Goal: Transaction & Acquisition: Subscribe to service/newsletter

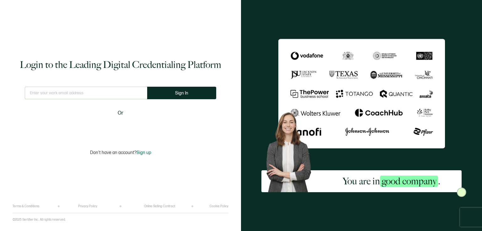
click at [115, 93] on input "text" at bounding box center [86, 93] width 122 height 13
type input "f"
type input "[EMAIL_ADDRESS][DOMAIN_NAME]"
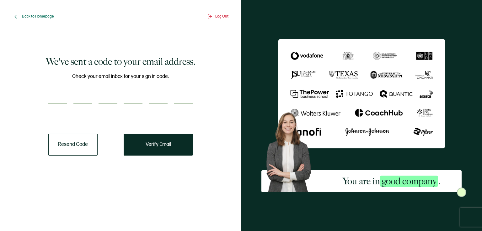
click at [54, 102] on input "number" at bounding box center [57, 98] width 19 height 13
type input "8"
type input "4"
type input "7"
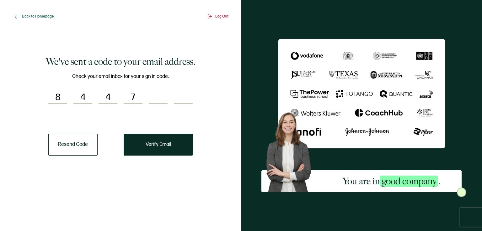
type input "5"
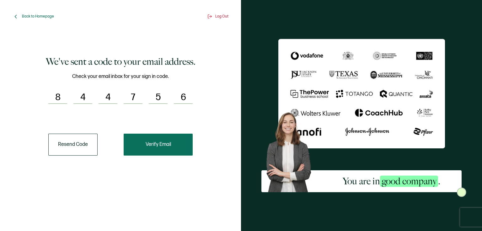
type input "6"
click at [160, 146] on span "Verify Email" at bounding box center [157, 144] width 25 height 5
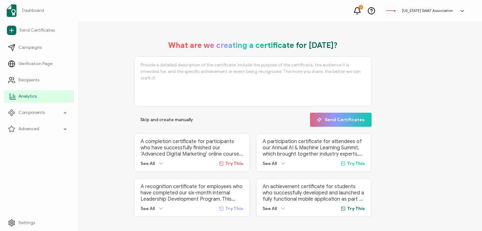
click at [39, 96] on link "Analytics" at bounding box center [39, 96] width 70 height 13
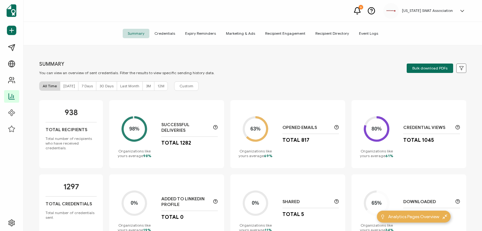
click at [169, 35] on span "Credentials" at bounding box center [164, 33] width 31 height 9
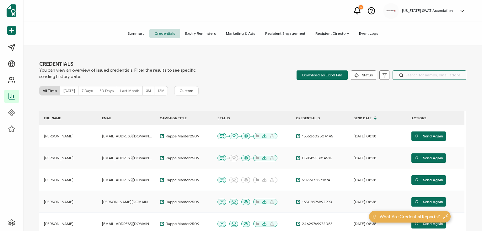
click at [420, 77] on input "text" at bounding box center [429, 75] width 74 height 9
click at [430, 74] on input "text" at bounding box center [429, 75] width 74 height 9
type input "[PERSON_NAME]"
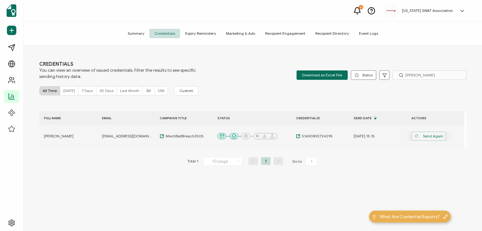
click at [433, 136] on span "Send Again" at bounding box center [428, 136] width 29 height 9
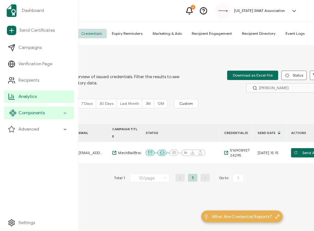
click at [34, 114] on span "Components" at bounding box center [31, 113] width 26 height 6
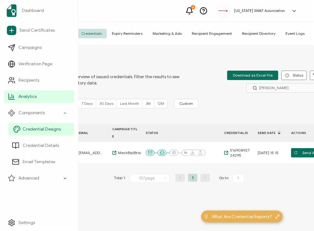
click at [33, 132] on span "Credential Designs" at bounding box center [42, 129] width 38 height 6
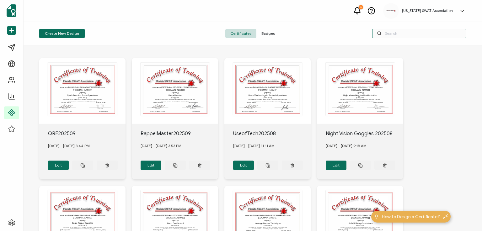
click at [394, 35] on input "text" at bounding box center [419, 33] width 94 height 9
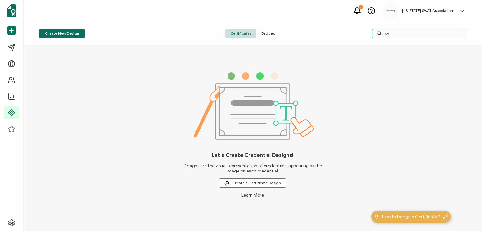
type input "s"
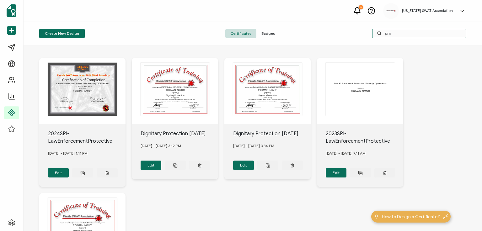
type input "prot"
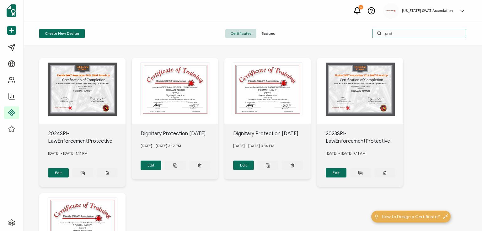
drag, startPoint x: 397, startPoint y: 34, endPoint x: 361, endPoint y: 34, distance: 36.1
click at [361, 34] on div "prot" at bounding box center [395, 33] width 142 height 9
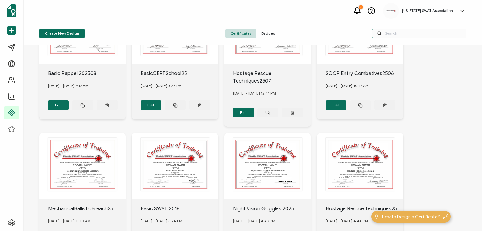
scroll to position [247, 0]
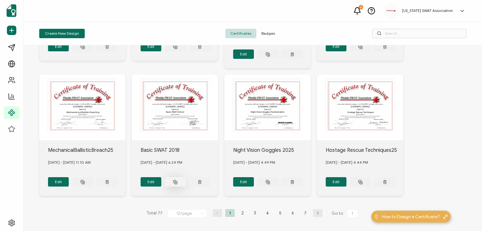
click at [175, 180] on icon at bounding box center [175, 182] width 5 height 5
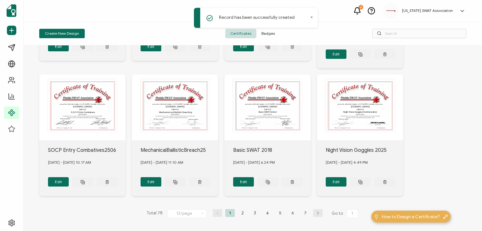
scroll to position [0, 0]
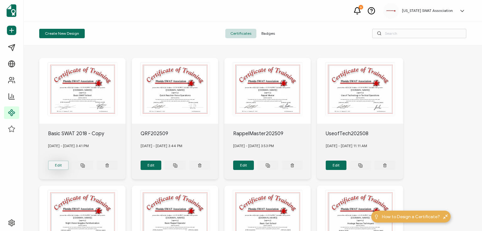
click at [59, 163] on button "Edit" at bounding box center [58, 165] width 21 height 9
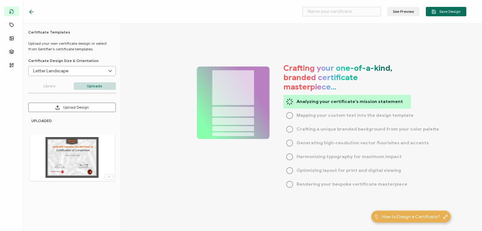
type input "Basic SWAT 2018 - Copy"
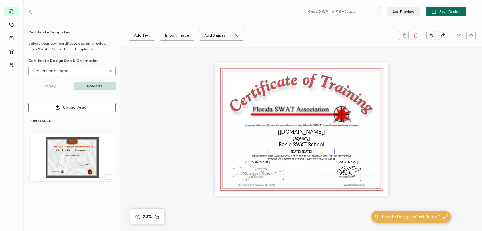
click at [305, 151] on pre "[DATE]-[DATE]" at bounding box center [301, 152] width 21 height 4
click at [306, 143] on pre "Basic SWAT School" at bounding box center [300, 145] width 45 height 6
click at [306, 145] on pre "Basic SWAT School" at bounding box center [300, 145] width 45 height 6
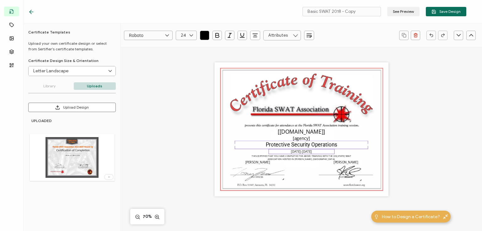
click at [300, 152] on pre "[DATE]-[DATE]" at bounding box center [301, 152] width 21 height 4
click at [297, 151] on pre "[DATE]-[DATE]" at bounding box center [301, 152] width 21 height 4
click at [303, 160] on pre "THIS CERTIFIES THAT YOU HAVE COMPLETED THE ABOVE TRAINING WITH THE [US_STATE] S…" at bounding box center [301, 158] width 100 height 6
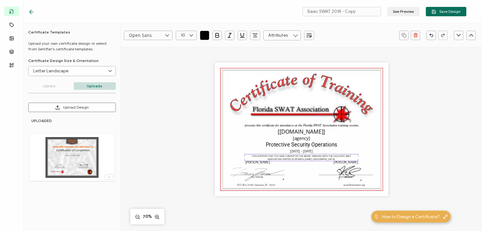
click at [303, 160] on pre "THIS CERTIFIES THAT YOU HAVE COMPLETED THE ABOVE TRAINING WITH THE [US_STATE] S…" at bounding box center [301, 158] width 100 height 6
click at [257, 164] on pre "[PERSON_NAME]" at bounding box center [257, 163] width 24 height 4
click at [262, 172] on img at bounding box center [258, 174] width 53 height 14
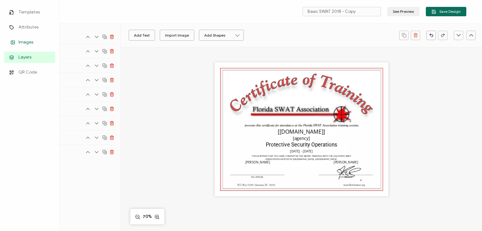
click at [14, 43] on icon at bounding box center [13, 43] width 3 height 2
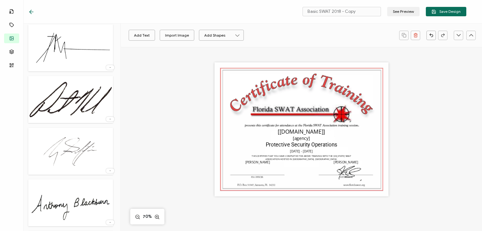
scroll to position [312, 0]
click at [77, 95] on img at bounding box center [70, 98] width 85 height 41
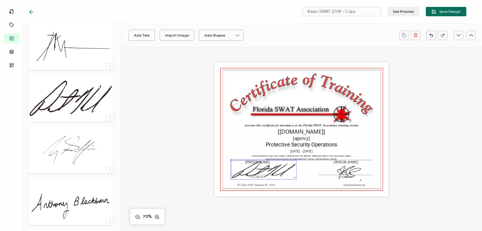
drag, startPoint x: 304, startPoint y: 106, endPoint x: 266, endPoint y: 168, distance: 73.3
click at [266, 168] on img at bounding box center [264, 169] width 66 height 19
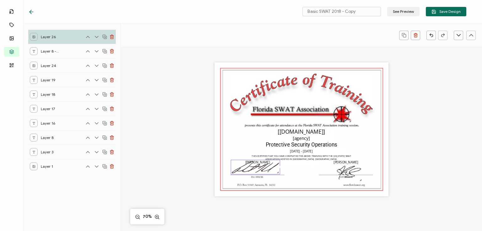
drag, startPoint x: 293, startPoint y: 178, endPoint x: 270, endPoint y: 167, distance: 25.8
click at [270, 167] on div at bounding box center [254, 167] width 49 height 15
drag, startPoint x: 257, startPoint y: 167, endPoint x: 261, endPoint y: 170, distance: 4.7
click at [261, 170] on img at bounding box center [259, 170] width 49 height 14
drag, startPoint x: 280, startPoint y: 176, endPoint x: 264, endPoint y: 168, distance: 18.0
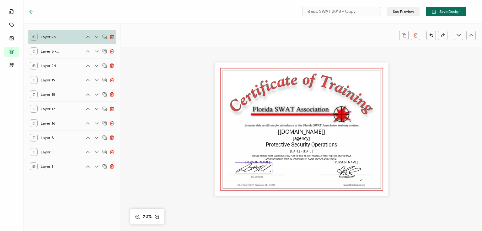
click at [264, 168] on div at bounding box center [254, 168] width 38 height 11
drag, startPoint x: 293, startPoint y: 178, endPoint x: 261, endPoint y: 167, distance: 34.6
click at [261, 167] on div at bounding box center [251, 166] width 43 height 13
drag, startPoint x: 256, startPoint y: 170, endPoint x: 261, endPoint y: 174, distance: 6.7
click at [261, 174] on img at bounding box center [257, 170] width 42 height 12
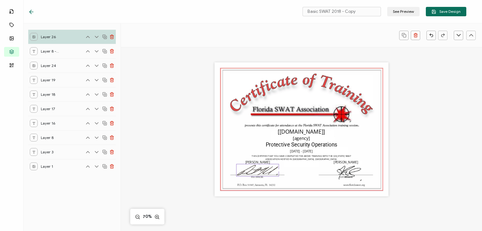
click at [306, 179] on div "The recipient’s full name, which will be automatically filled based on the info…" at bounding box center [301, 129] width 174 height 134
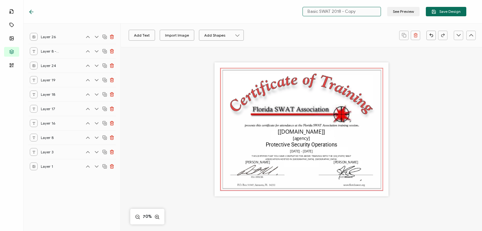
drag, startPoint x: 308, startPoint y: 12, endPoint x: 363, endPoint y: 10, distance: 55.2
click at [363, 10] on input "Basic SWAT 2018 - Copy" at bounding box center [341, 11] width 78 height 9
type input "Protective Security Ops2509"
click at [452, 16] on button "Save Design" at bounding box center [445, 11] width 40 height 9
click at [30, 9] on icon at bounding box center [31, 12] width 6 height 6
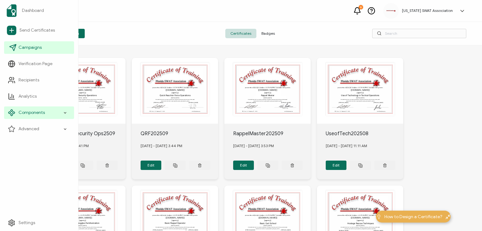
click at [45, 50] on link "Campaigns" at bounding box center [39, 47] width 70 height 13
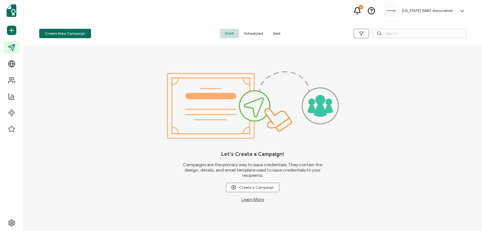
click at [277, 33] on span "Sent" at bounding box center [277, 33] width 18 height 9
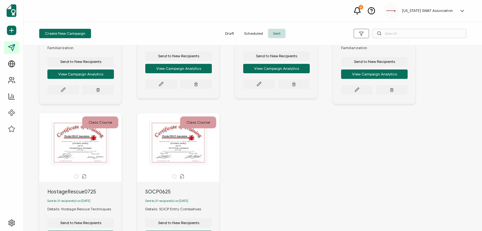
scroll to position [361, 0]
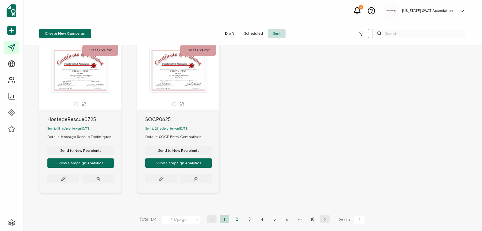
click at [233, 219] on li "2" at bounding box center [236, 220] width 9 height 8
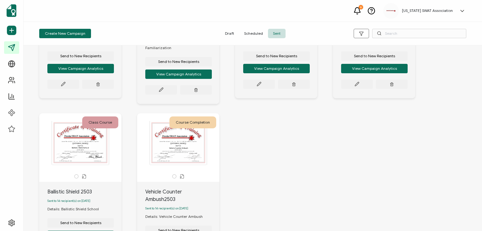
scroll to position [355, 0]
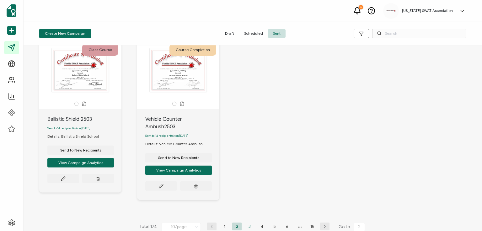
click at [248, 223] on li "3" at bounding box center [249, 227] width 9 height 8
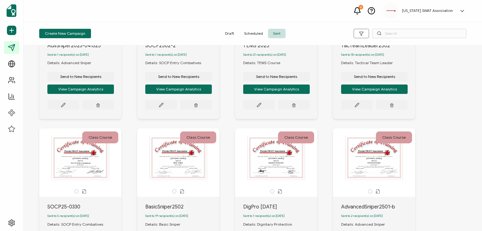
scroll to position [188, 0]
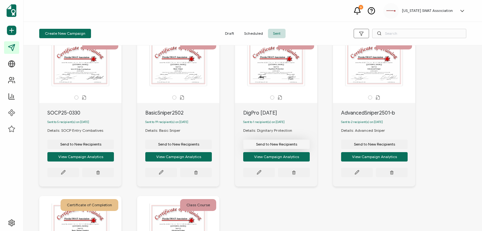
click at [275, 146] on span "Send to New Recipients" at bounding box center [276, 145] width 41 height 4
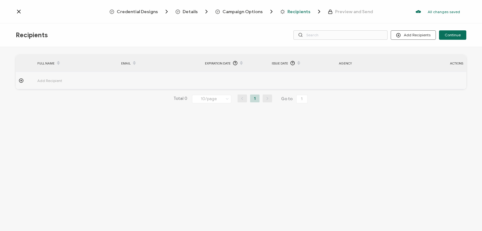
click at [131, 12] on span "Credential Designs" at bounding box center [137, 11] width 41 height 5
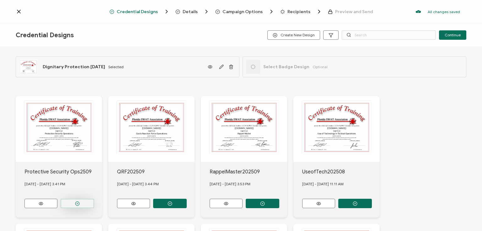
click at [80, 203] on button "button" at bounding box center [78, 203] width 34 height 9
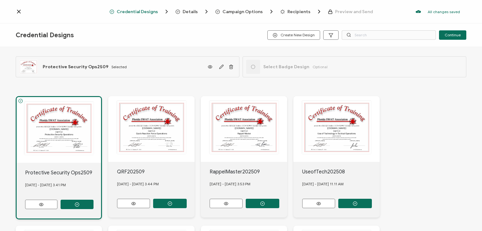
click at [190, 10] on span "Details" at bounding box center [189, 11] width 15 height 5
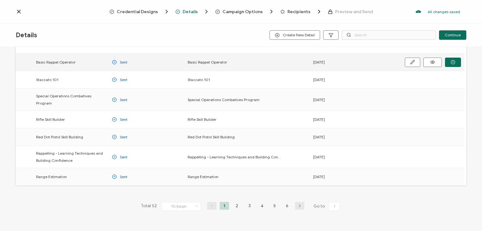
scroll to position [87, 0]
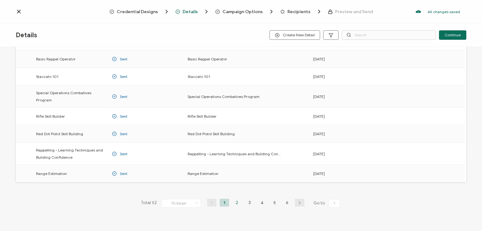
click at [233, 199] on li "2" at bounding box center [236, 203] width 9 height 8
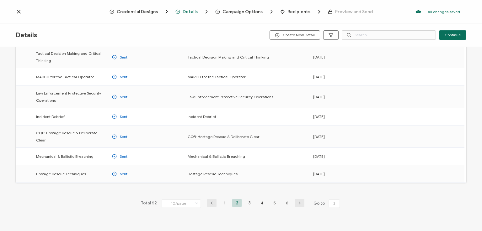
scroll to position [92, 0]
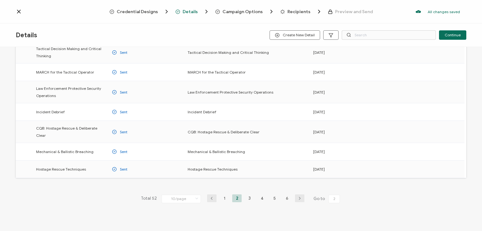
click at [245, 195] on li "3" at bounding box center [249, 199] width 9 height 8
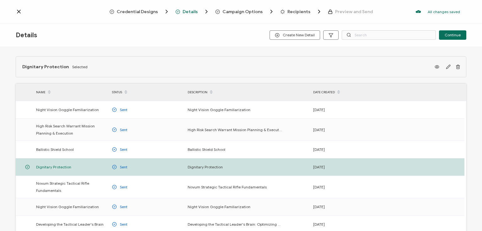
click at [235, 12] on span "Campaign Options" at bounding box center [242, 11] width 40 height 5
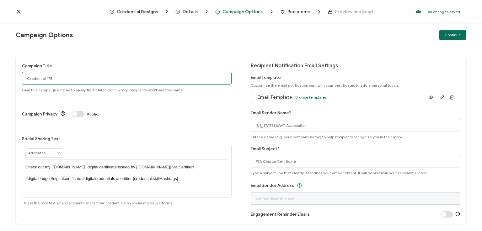
drag, startPoint x: 57, startPoint y: 79, endPoint x: 20, endPoint y: 80, distance: 37.3
click at [19, 80] on div "Campaign Title Credential 175 Give this campaign a name to easily find it later…" at bounding box center [241, 140] width 450 height 168
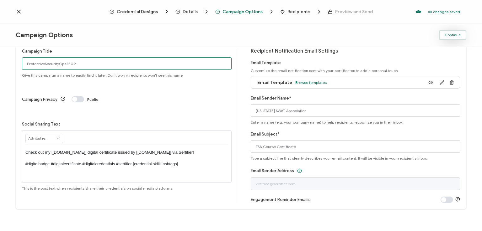
type input "ProtectiveSecurityOps2509"
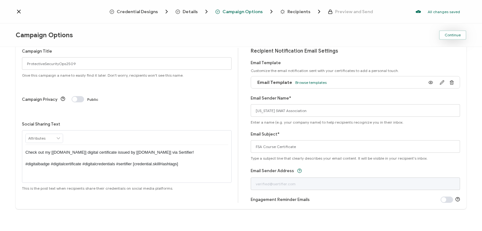
click at [453, 34] on span "Continue" at bounding box center [452, 35] width 16 height 4
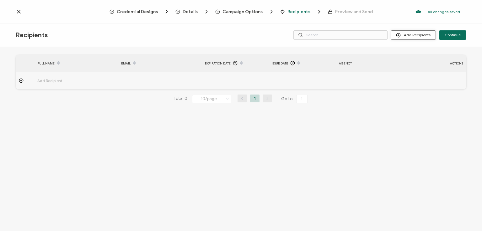
click at [418, 35] on button "Add Recipients" at bounding box center [412, 34] width 45 height 9
click at [415, 50] on span "Upload Recipients" at bounding box center [422, 52] width 32 height 5
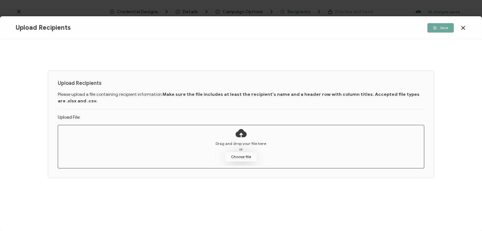
click at [241, 156] on button "Choose file" at bounding box center [240, 156] width 31 height 9
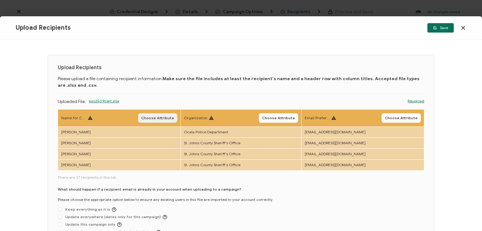
click at [159, 119] on span "Choose Attribute" at bounding box center [157, 118] width 33 height 4
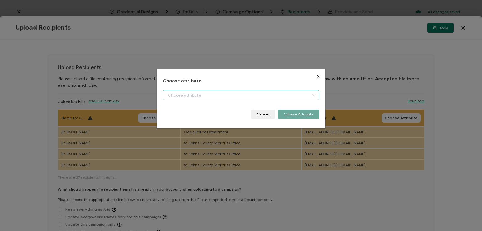
click at [176, 97] on input "dialog" at bounding box center [241, 95] width 156 height 10
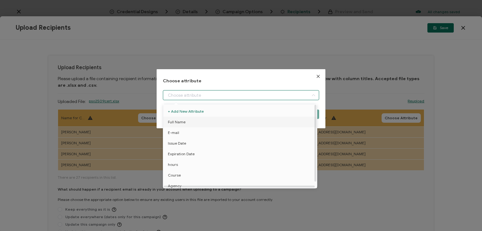
click at [182, 121] on span "Full Name" at bounding box center [177, 122] width 18 height 11
type input "Full Name"
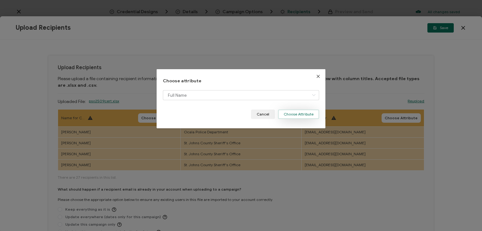
click at [298, 116] on button "Choose Attribute" at bounding box center [298, 114] width 41 height 9
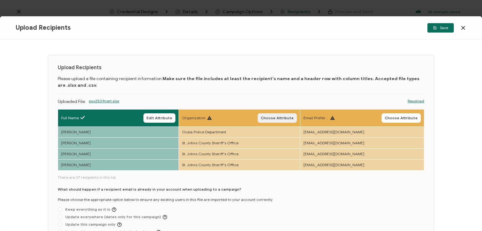
click at [285, 120] on button "Choose Attribute" at bounding box center [276, 118] width 39 height 9
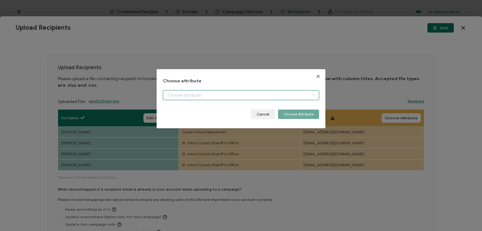
click at [228, 95] on input "dialog" at bounding box center [241, 95] width 156 height 10
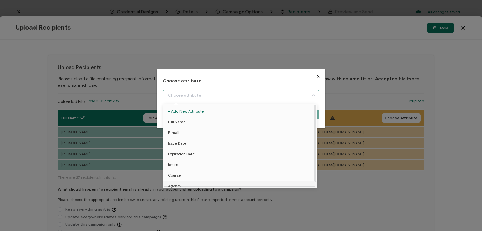
click at [202, 183] on li "Agency" at bounding box center [240, 186] width 159 height 11
type input "Agency"
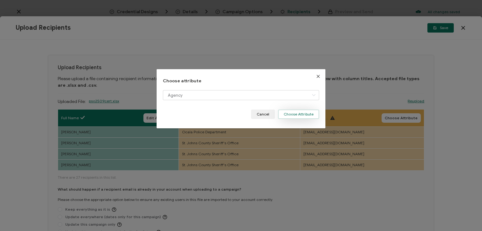
click at [295, 114] on button "Choose Attribute" at bounding box center [298, 114] width 41 height 9
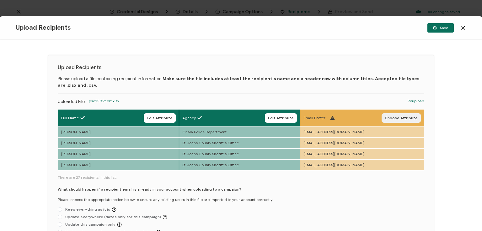
click at [400, 118] on span "Choose Attribute" at bounding box center [400, 118] width 33 height 4
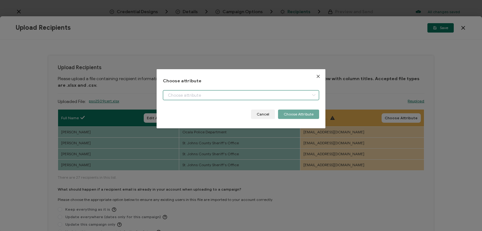
click at [187, 94] on input "dialog" at bounding box center [241, 95] width 156 height 10
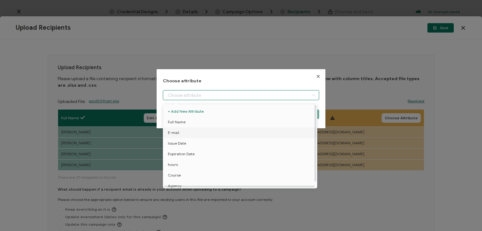
click at [183, 133] on li "E-mail" at bounding box center [240, 133] width 159 height 11
type input "E-mail"
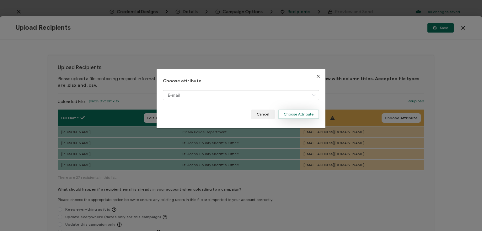
click at [299, 113] on button "Choose Attribute" at bounding box center [298, 114] width 41 height 9
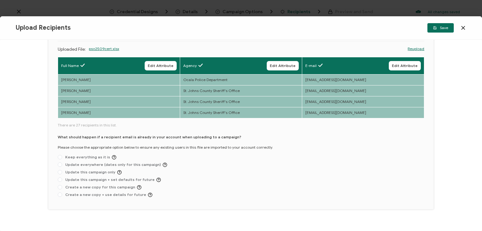
scroll to position [63, 0]
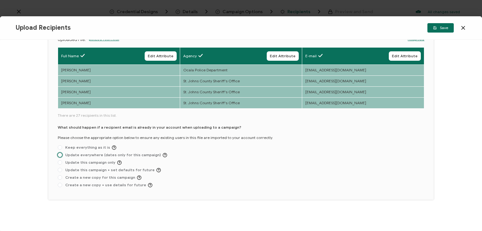
click at [90, 154] on span "Update everywhere (dates only for this campaign)" at bounding box center [114, 155] width 105 height 5
click at [62, 154] on input "Update everywhere (dates only for this campaign)" at bounding box center [60, 155] width 4 height 5
radio input "true"
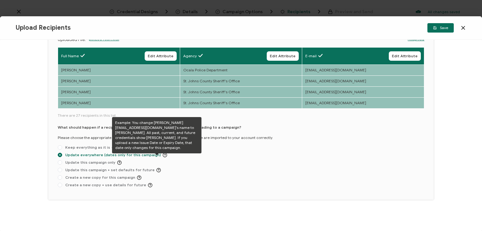
click at [162, 153] on icon at bounding box center [164, 155] width 5 height 5
click at [62, 153] on input "Update everywhere (dates only for this campaign)" at bounding box center [60, 155] width 4 height 5
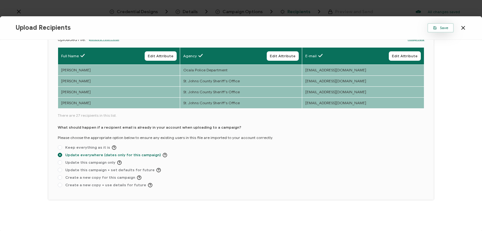
click at [445, 28] on span "Save" at bounding box center [440, 28] width 15 height 4
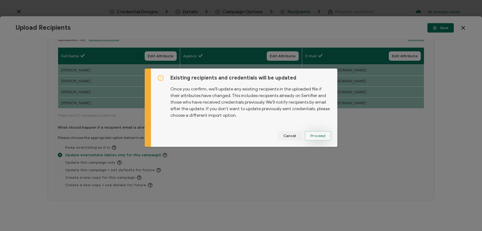
click at [316, 137] on span "Proceed" at bounding box center [317, 136] width 15 height 4
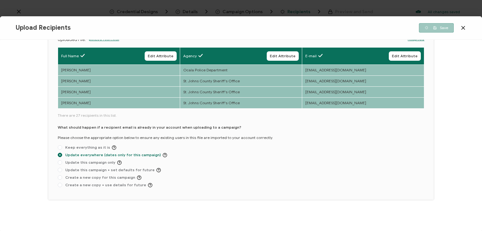
scroll to position [0, 0]
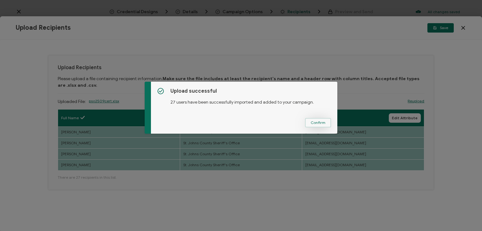
click at [318, 121] on span "Confirm" at bounding box center [317, 123] width 15 height 4
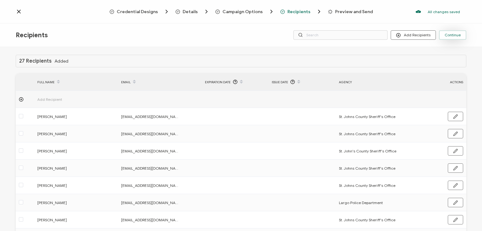
click at [454, 35] on span "Continue" at bounding box center [452, 35] width 16 height 4
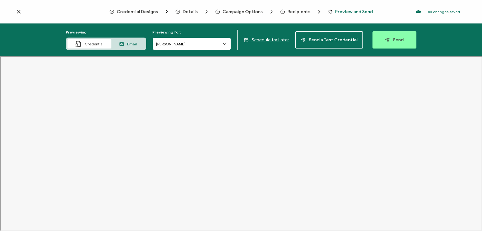
click at [210, 48] on input "[PERSON_NAME]" at bounding box center [191, 44] width 78 height 13
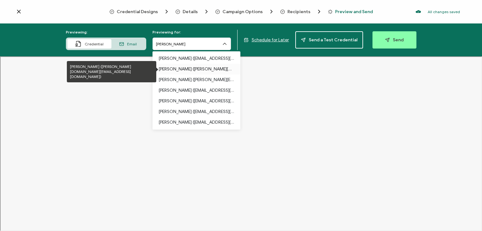
click at [189, 66] on p "[PERSON_NAME] ([PERSON_NAME][DOMAIN_NAME][EMAIL_ADDRESS][DOMAIN_NAME])" at bounding box center [196, 69] width 75 height 11
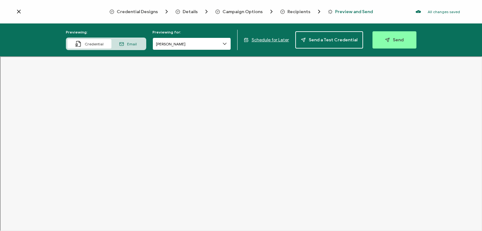
click at [192, 44] on input "[PERSON_NAME]" at bounding box center [191, 44] width 78 height 13
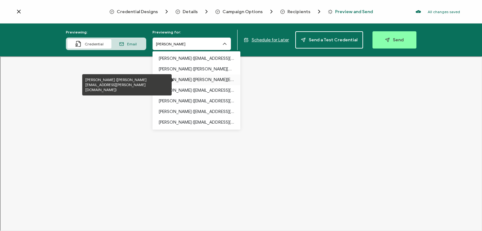
click at [190, 80] on p "[PERSON_NAME] ([PERSON_NAME][EMAIL_ADDRESS][PERSON_NAME][DOMAIN_NAME])" at bounding box center [196, 80] width 75 height 11
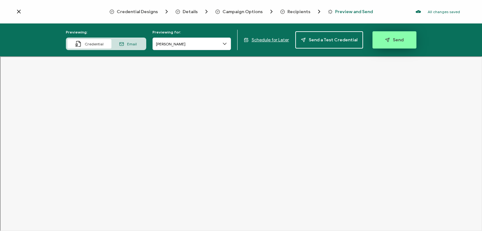
click at [397, 33] on button "Send" at bounding box center [394, 39] width 44 height 17
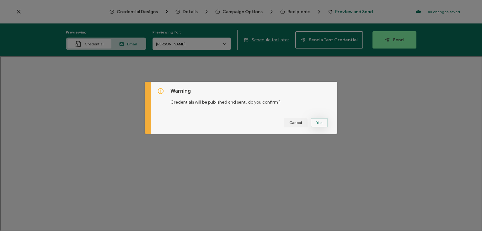
click at [316, 123] on button "Yes" at bounding box center [318, 122] width 17 height 9
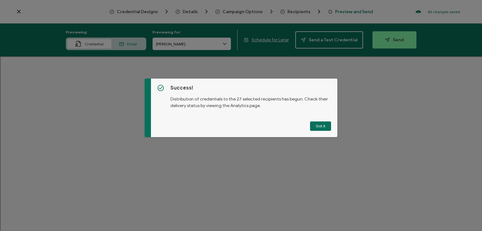
click at [321, 127] on button "Got It" at bounding box center [320, 126] width 21 height 9
